Goal: Navigation & Orientation: Understand site structure

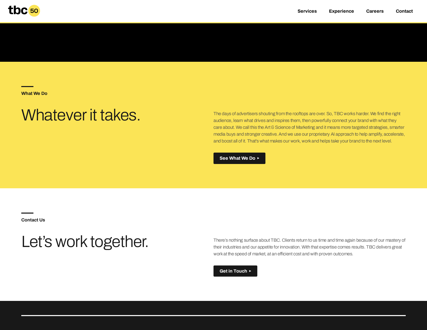
scroll to position [230, 0]
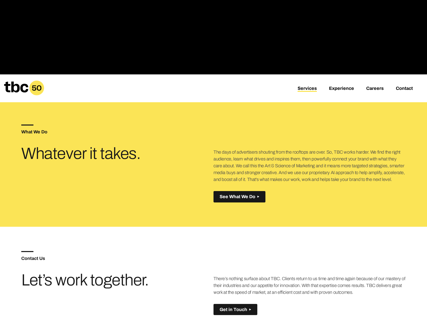
click at [305, 89] on link "Services" at bounding box center [307, 89] width 19 height 6
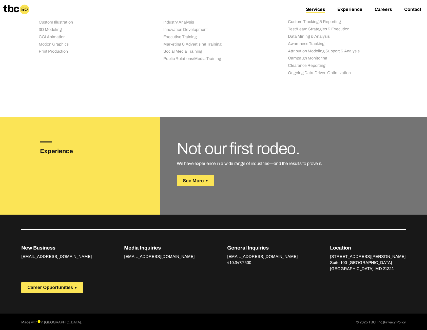
scroll to position [638, 0]
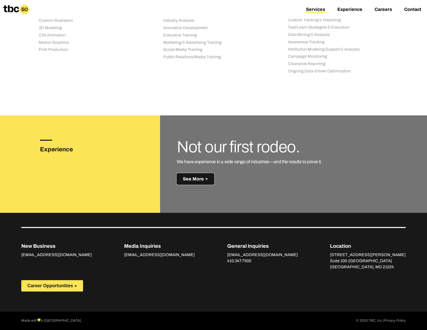
drag, startPoint x: 198, startPoint y: 179, endPoint x: 195, endPoint y: 179, distance: 3.6
click at [195, 179] on span "See More" at bounding box center [193, 179] width 21 height 5
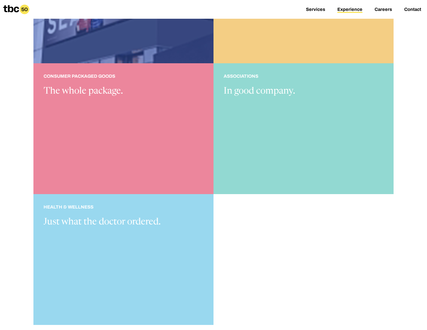
scroll to position [507, 0]
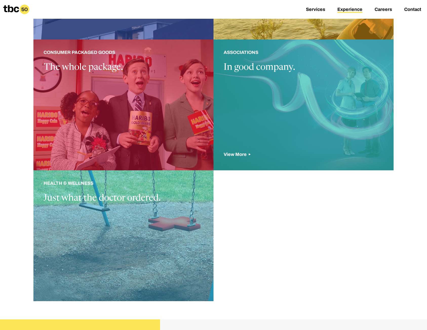
click at [247, 73] on div at bounding box center [304, 105] width 180 height 131
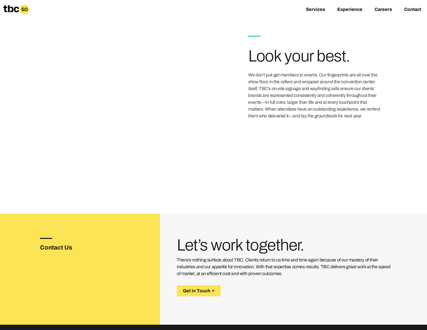
scroll to position [688, 0]
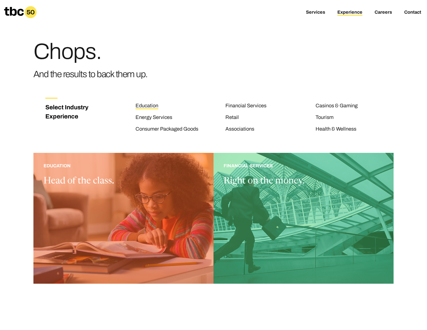
click at [150, 104] on link "Education" at bounding box center [147, 106] width 23 height 7
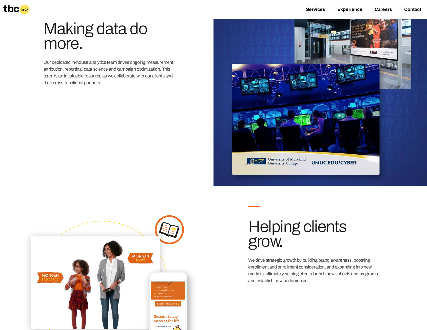
scroll to position [633, 0]
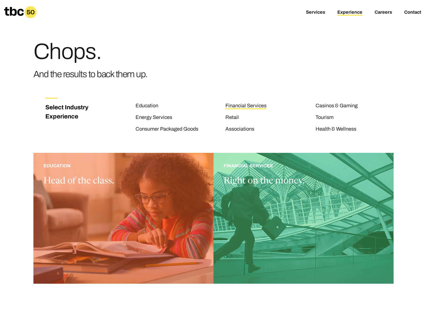
click at [257, 105] on link "Financial Services" at bounding box center [245, 106] width 41 height 7
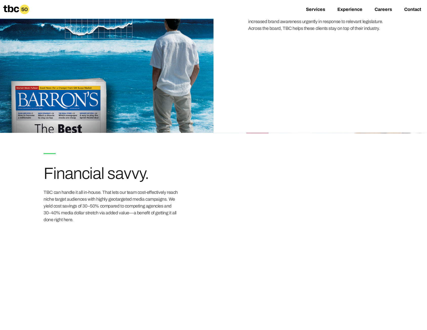
scroll to position [785, 0]
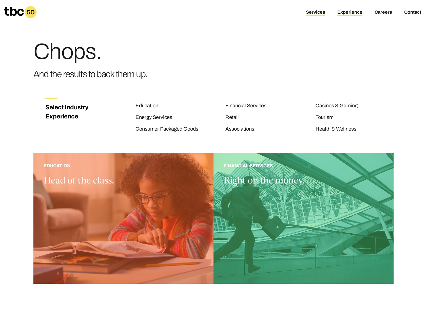
click at [320, 13] on link "Services" at bounding box center [315, 13] width 19 height 6
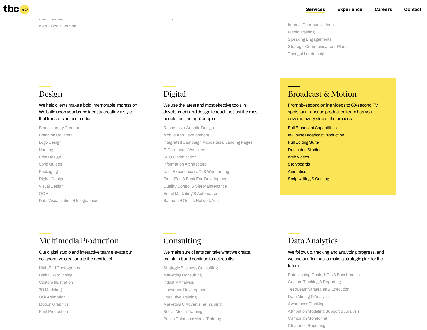
scroll to position [304, 0]
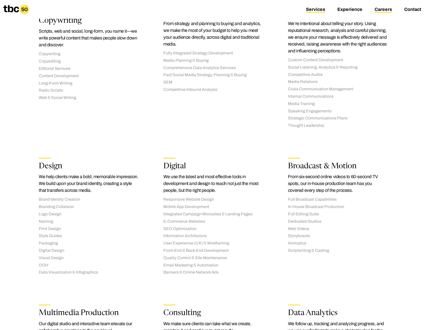
click at [385, 9] on link "Careers" at bounding box center [383, 10] width 17 height 6
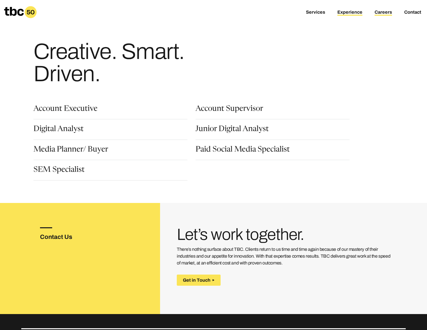
click at [357, 13] on link "Experience" at bounding box center [349, 13] width 25 height 6
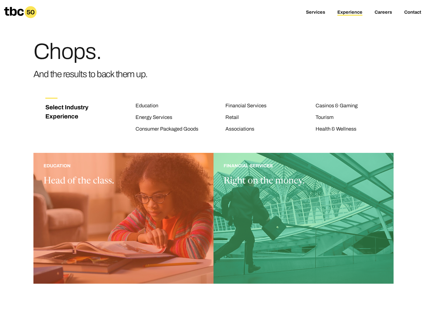
click at [316, 9] on div "Services Experience Careers Contact" at bounding box center [369, 12] width 115 height 12
click at [318, 12] on link "Services" at bounding box center [315, 13] width 19 height 6
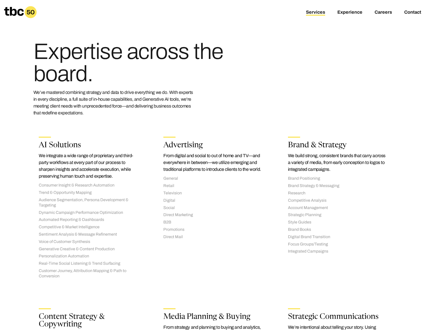
click at [23, 9] on icon at bounding box center [20, 12] width 33 height 12
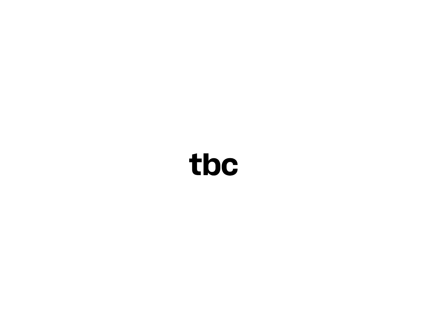
scroll to position [357, 0]
